Goal: Obtain resource: Download file/media

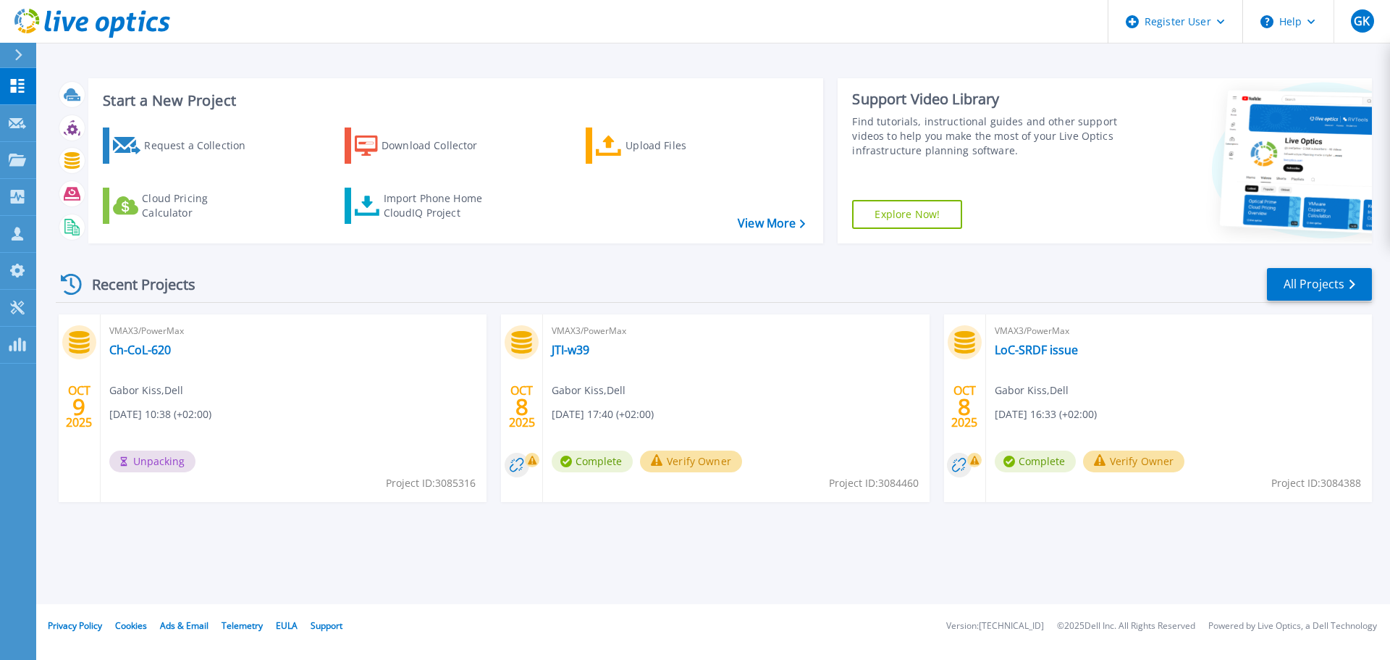
click at [72, 282] on icon at bounding box center [71, 284] width 21 height 21
click at [154, 343] on link "Ch-CoL-620" at bounding box center [140, 350] width 62 height 14
click at [151, 351] on link "Ch-CoL-620" at bounding box center [140, 350] width 62 height 14
click at [259, 295] on div "Recent Projects All Projects" at bounding box center [714, 284] width 1316 height 36
drag, startPoint x: 312, startPoint y: 524, endPoint x: 250, endPoint y: 249, distance: 282.1
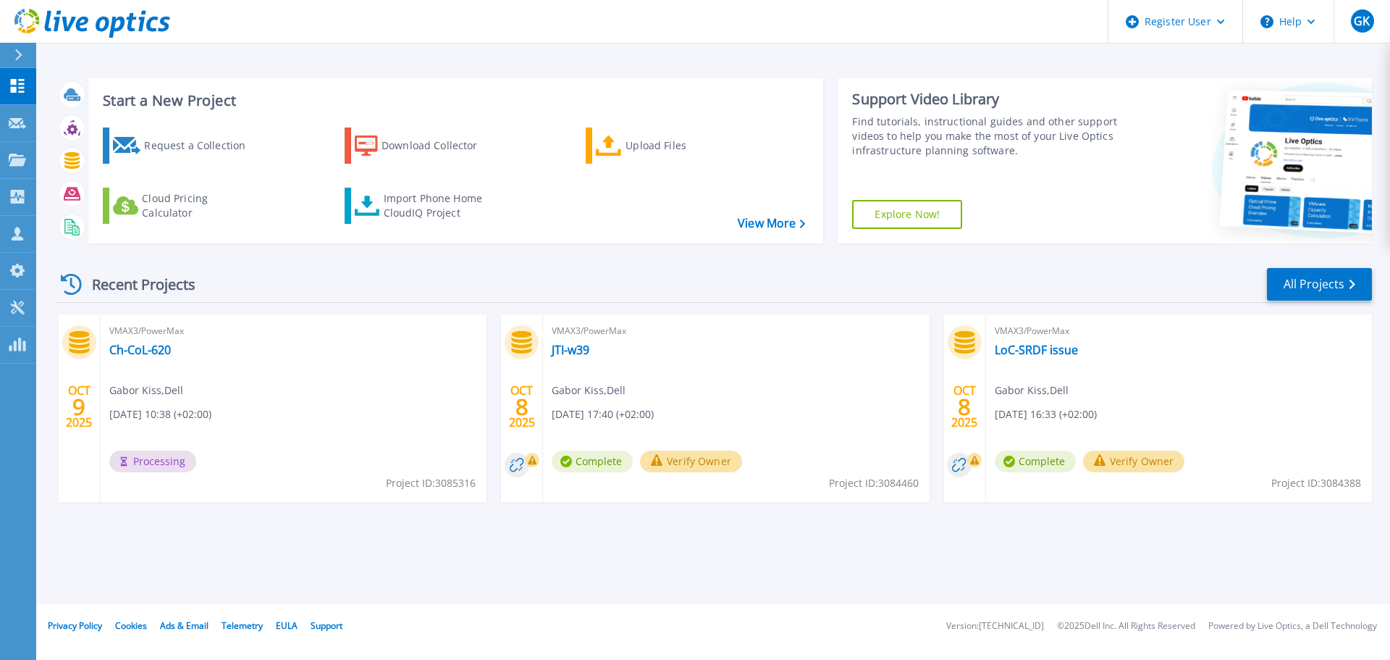
click at [250, 249] on div "Start a New Project Request a Collection Download Collector Upload Files Cloud …" at bounding box center [714, 161] width 1316 height 188
click at [119, 353] on link "Ch-CoL-620" at bounding box center [140, 350] width 62 height 14
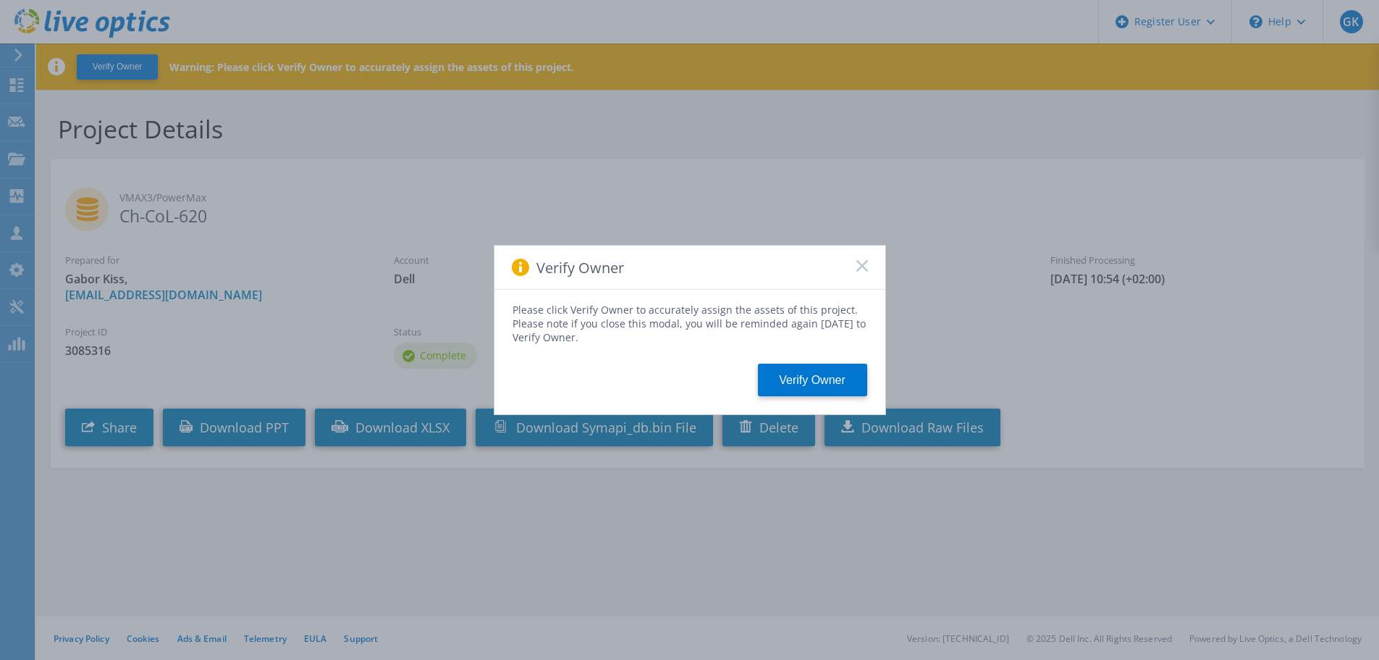
click at [861, 265] on rect at bounding box center [862, 265] width 12 height 12
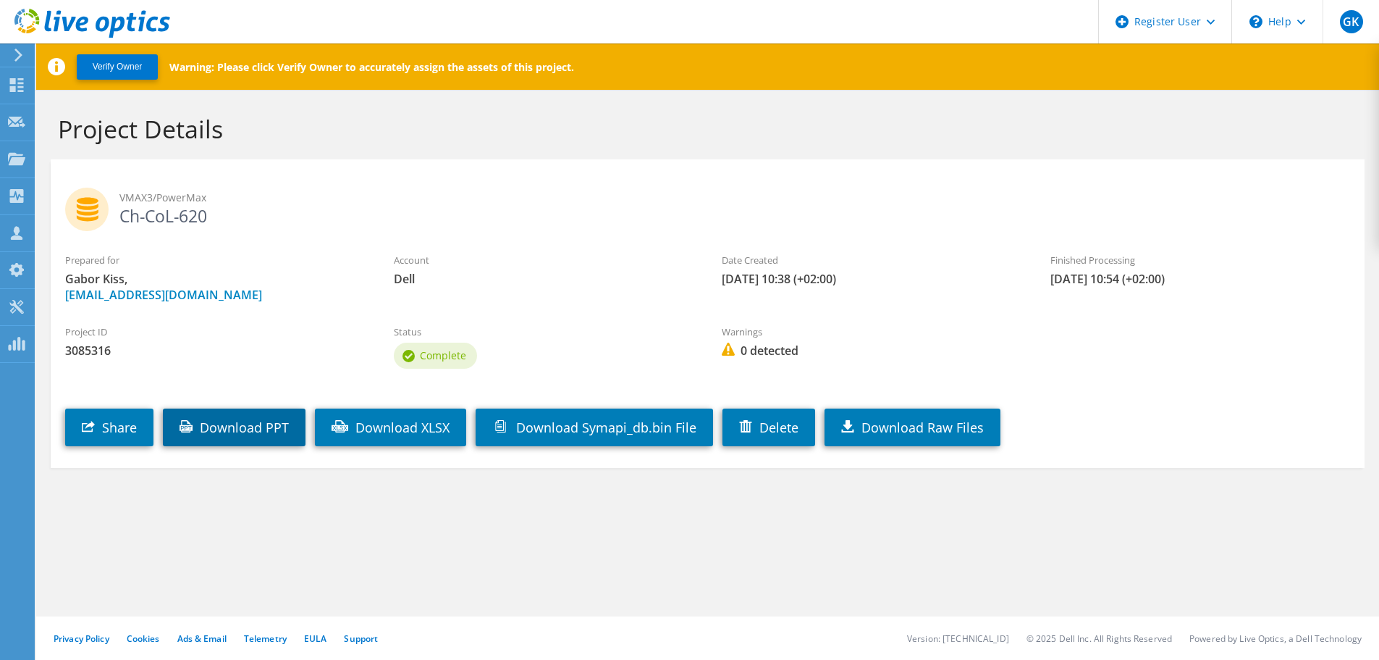
click at [240, 429] on link "Download PPT" at bounding box center [234, 427] width 143 height 38
